Goal: Transaction & Acquisition: Book appointment/travel/reservation

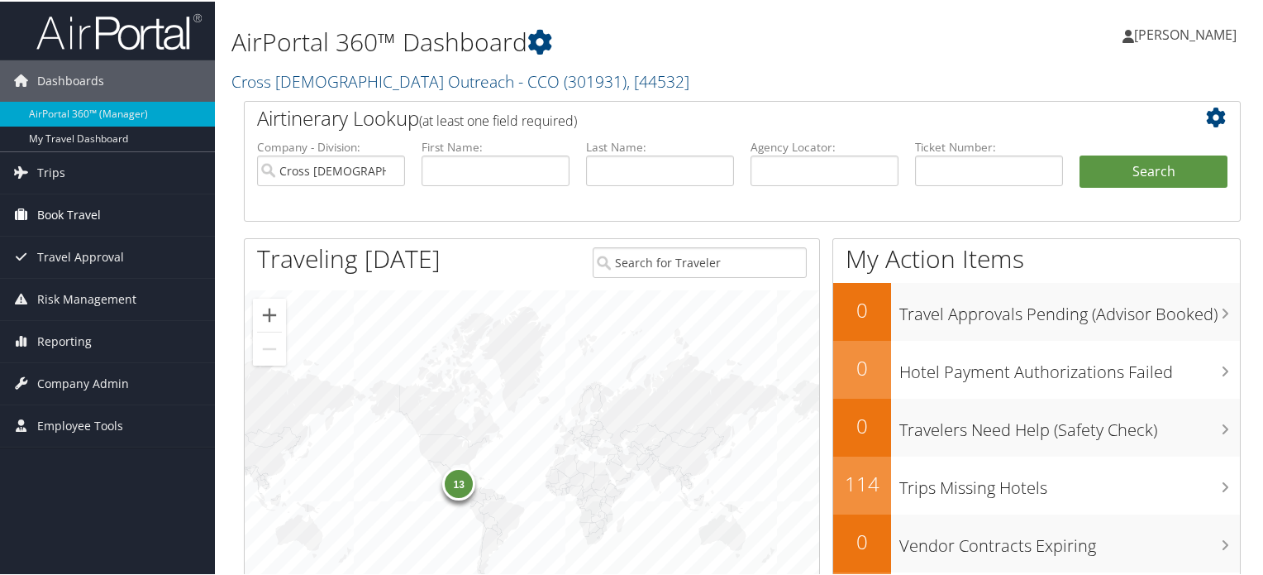
click at [78, 214] on span "Book Travel" at bounding box center [69, 213] width 64 height 41
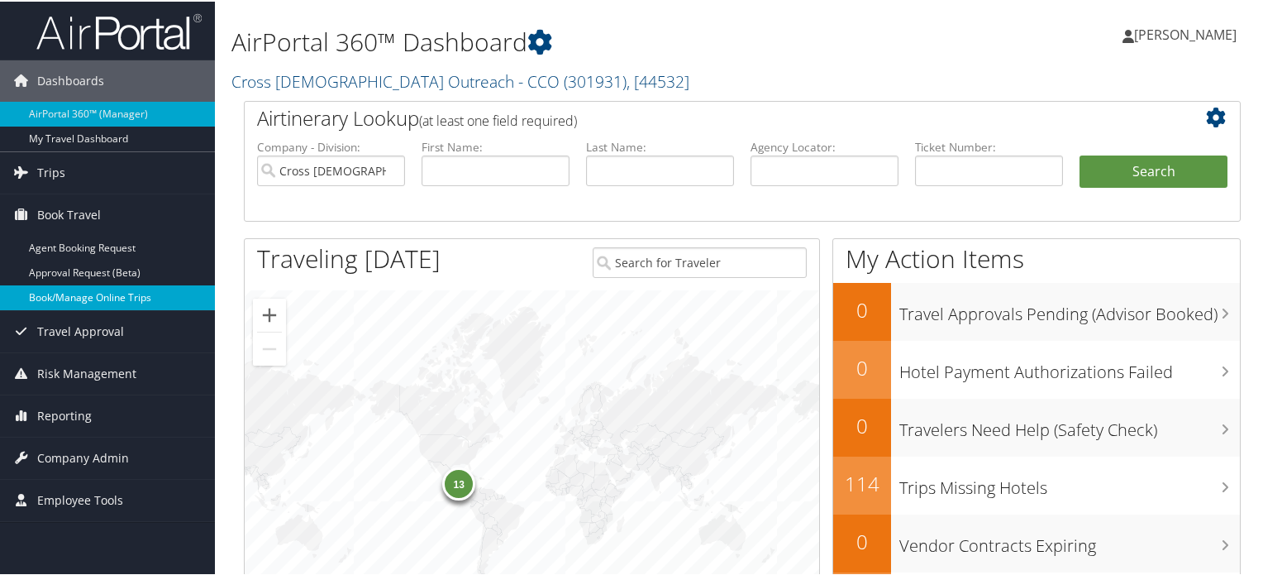
click at [91, 301] on link "Book/Manage Online Trips" at bounding box center [107, 296] width 215 height 25
